Goal: Task Accomplishment & Management: Manage account settings

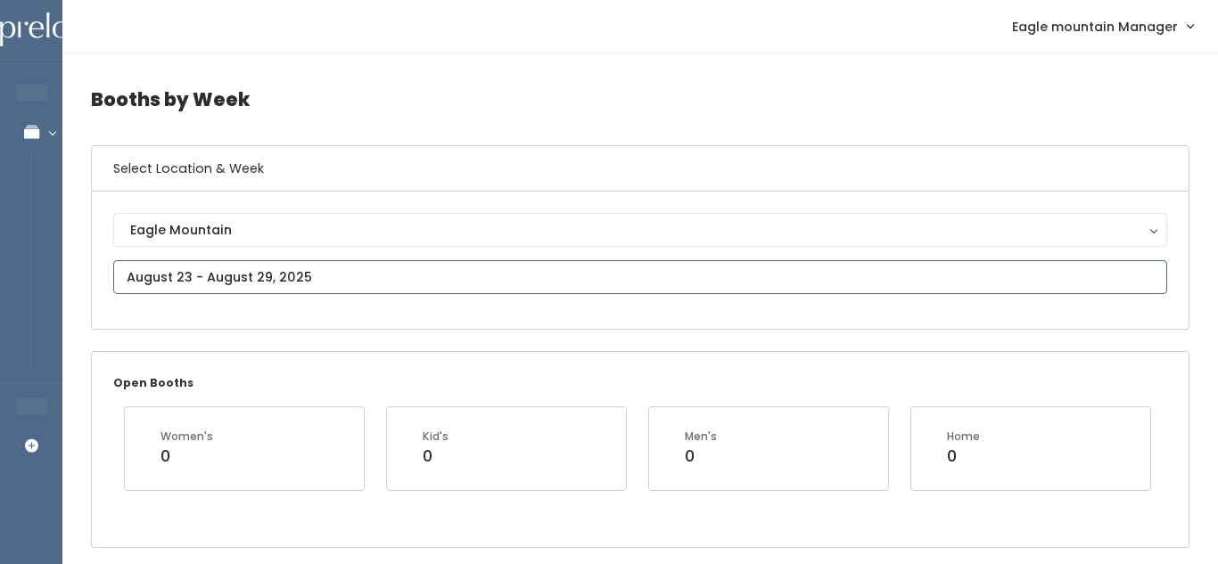
click at [592, 275] on input "text" at bounding box center [640, 277] width 1054 height 34
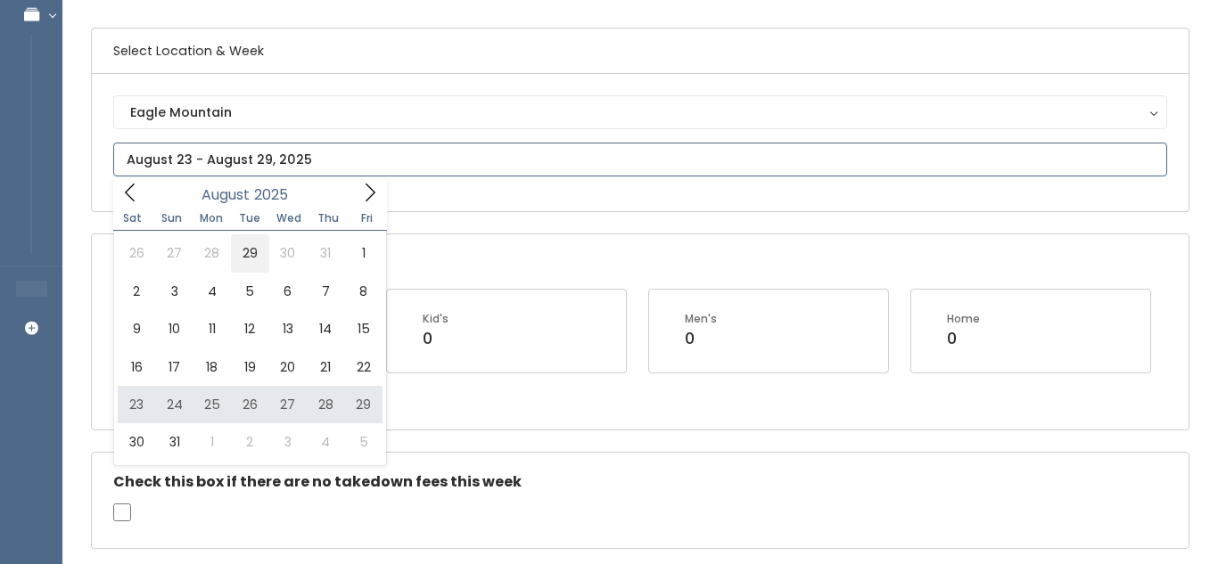
scroll to position [117, 0]
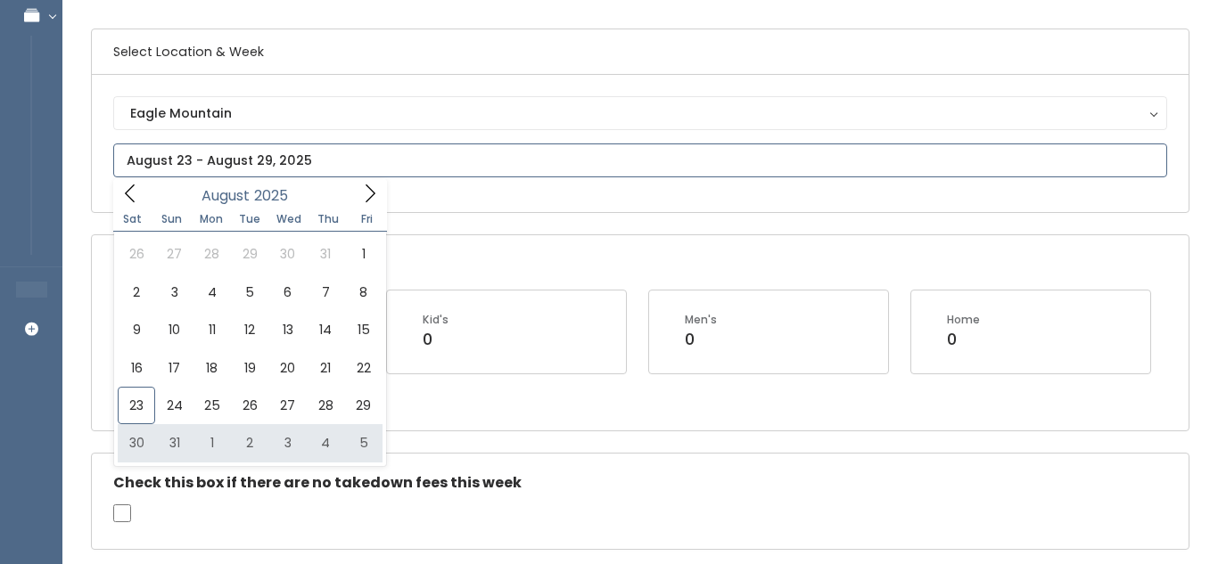
type input "August 30 to September 5"
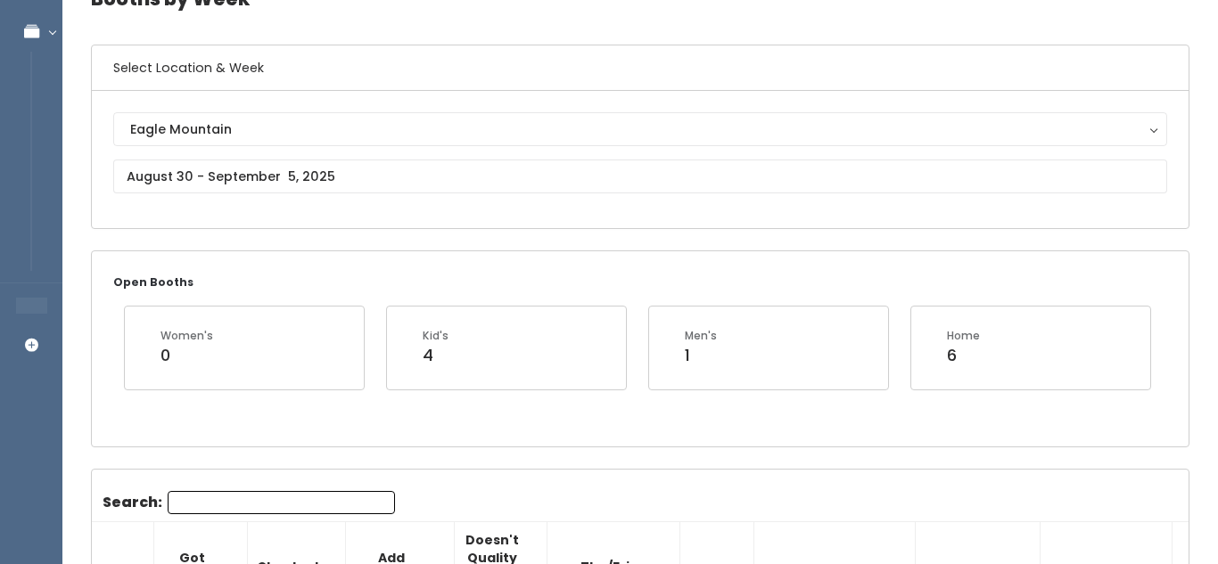
scroll to position [103, 0]
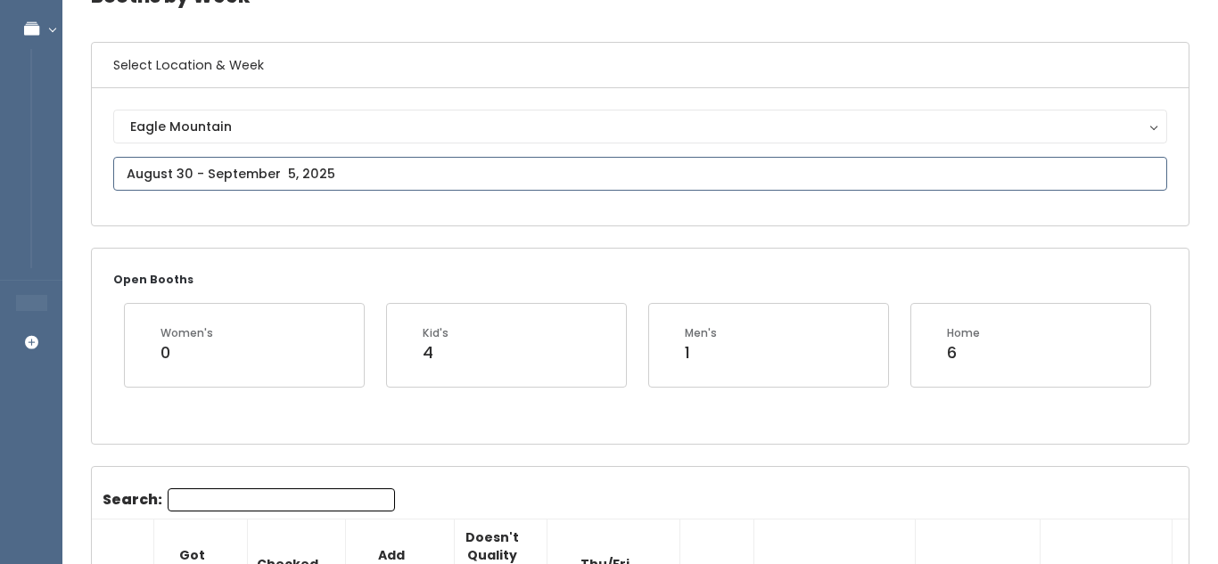
click at [297, 169] on input "text" at bounding box center [640, 174] width 1054 height 34
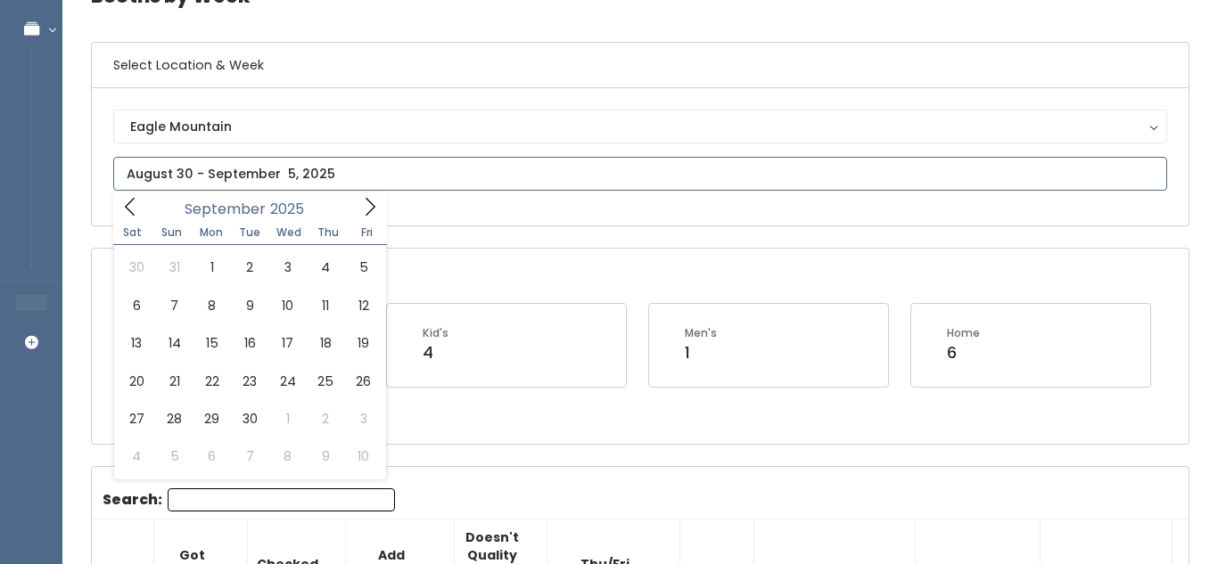
click at [371, 204] on icon at bounding box center [370, 207] width 20 height 20
type input "[DATE] to [DATE]"
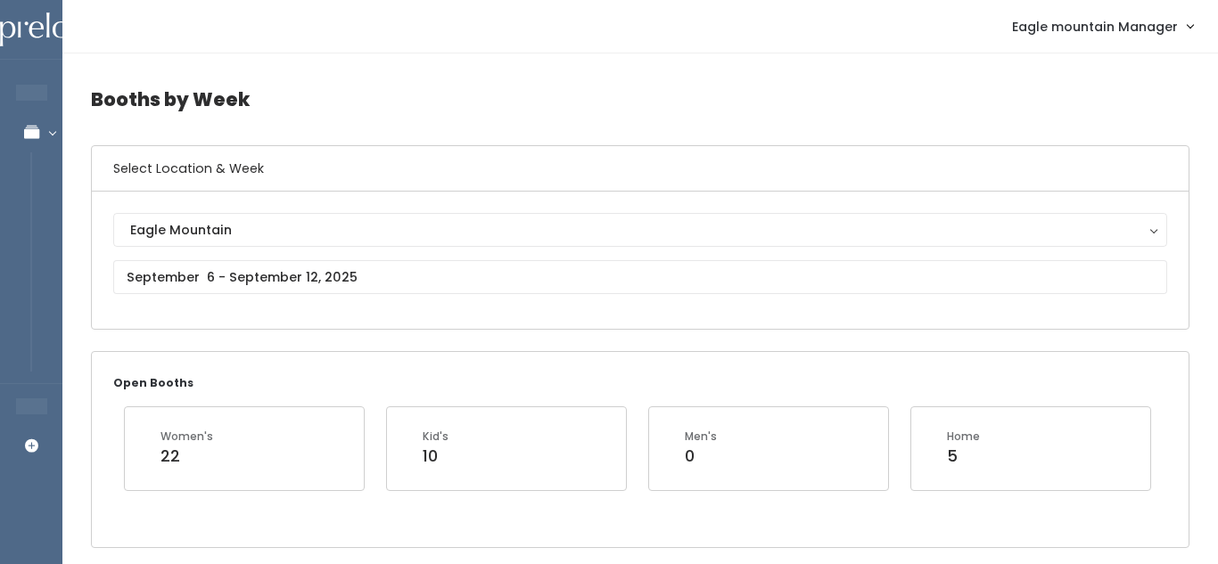
scroll to position [5, 0]
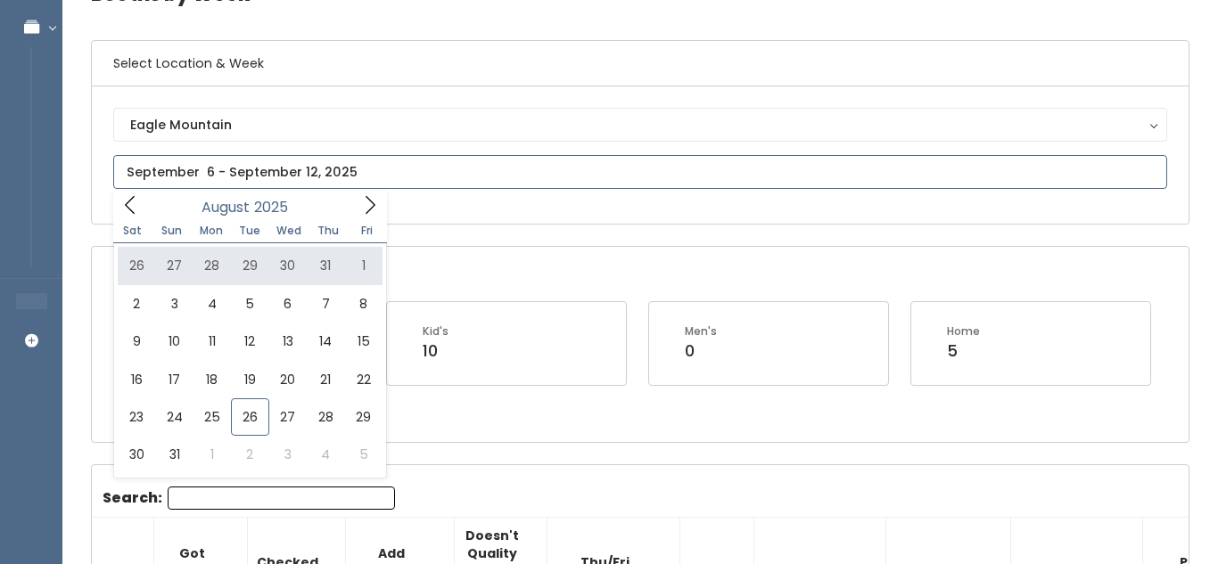
scroll to position [115, 0]
